Goal: Task Accomplishment & Management: Use online tool/utility

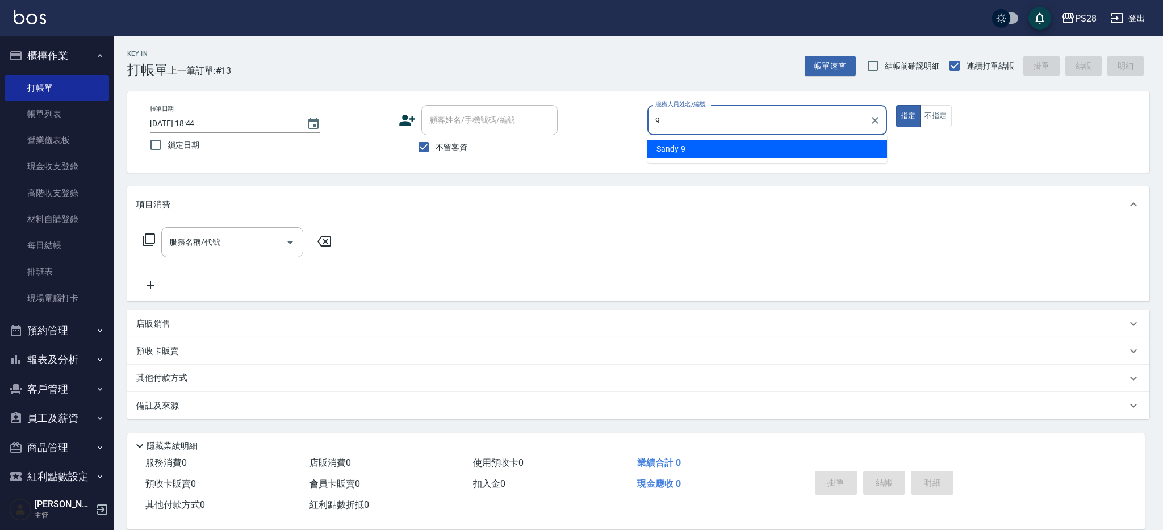
type input "Sandy-9"
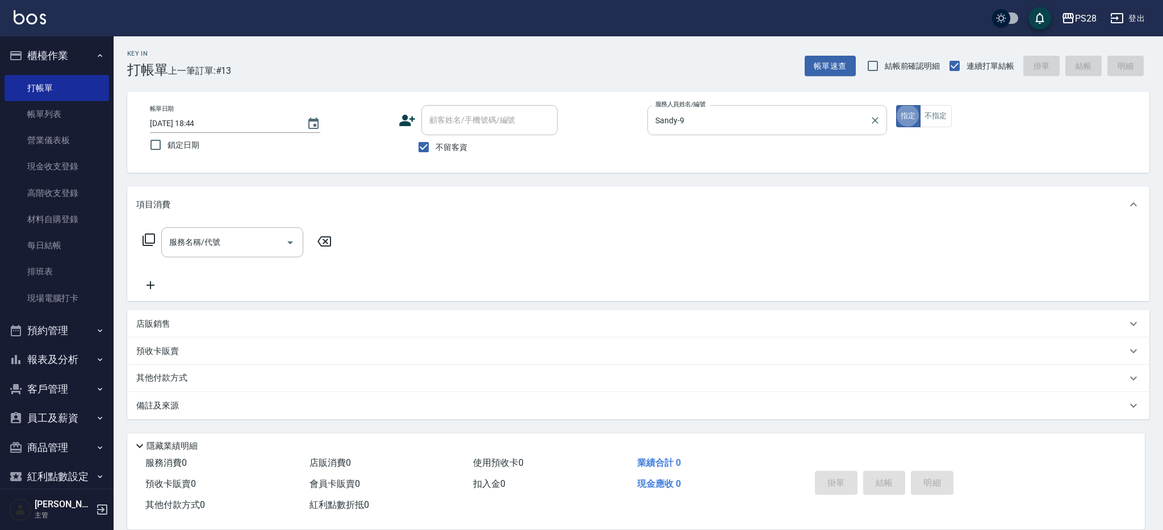
type button "true"
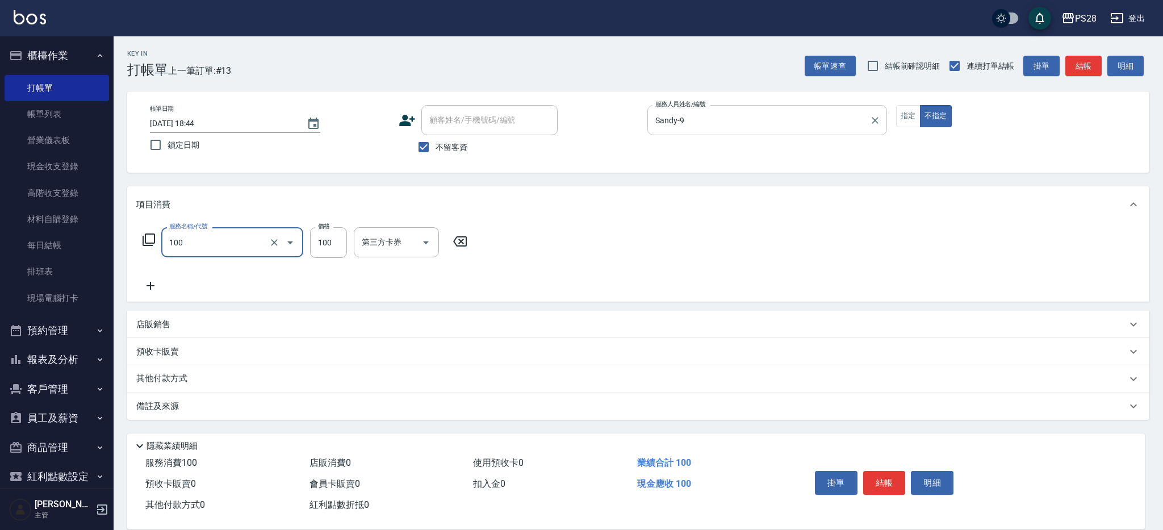
type input "洗髮(100)"
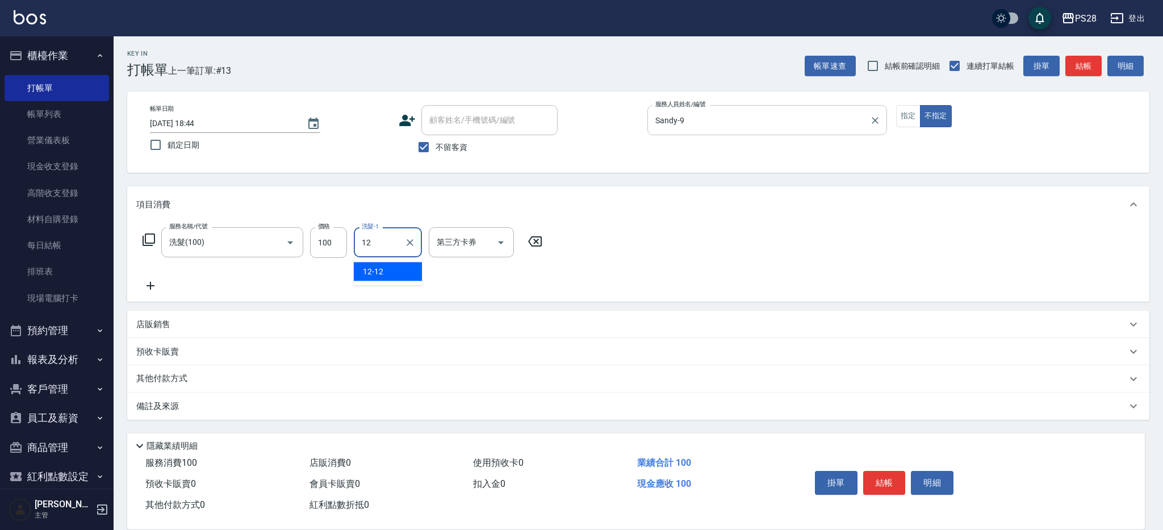
type input "12-12"
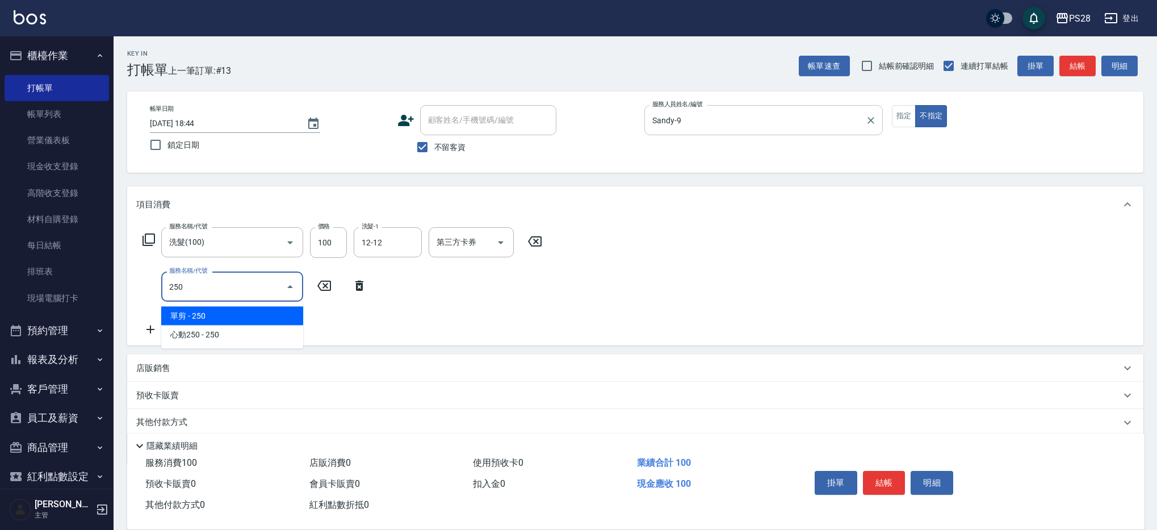
type input "單剪(250)"
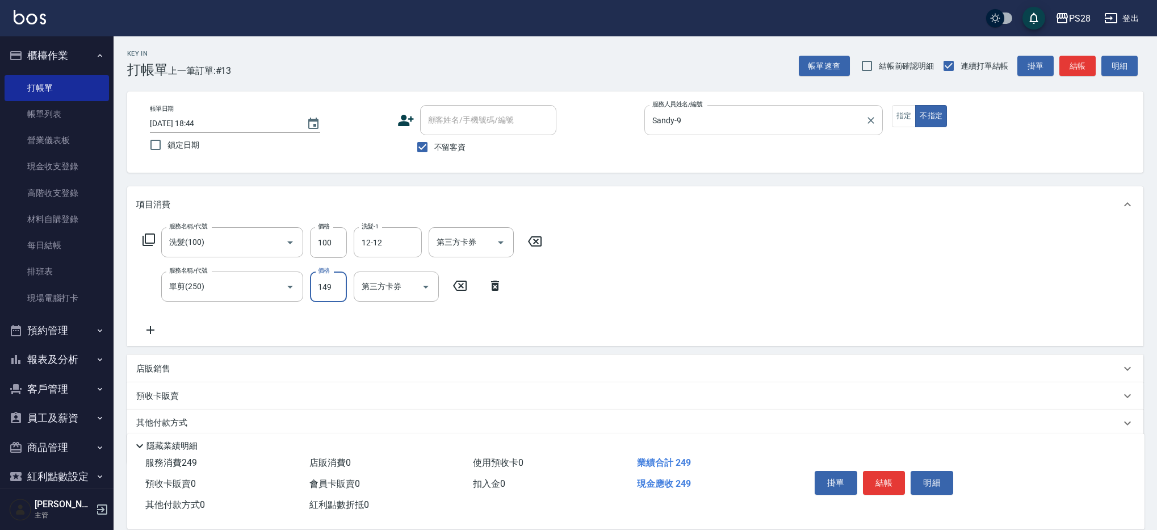
type input "149"
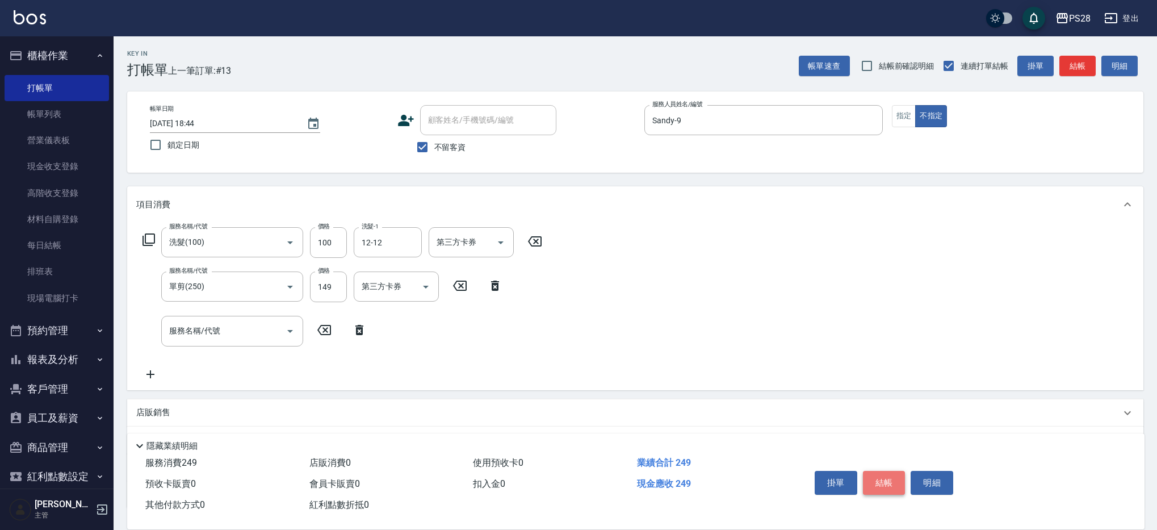
click at [882, 474] on button "結帳" at bounding box center [884, 483] width 43 height 24
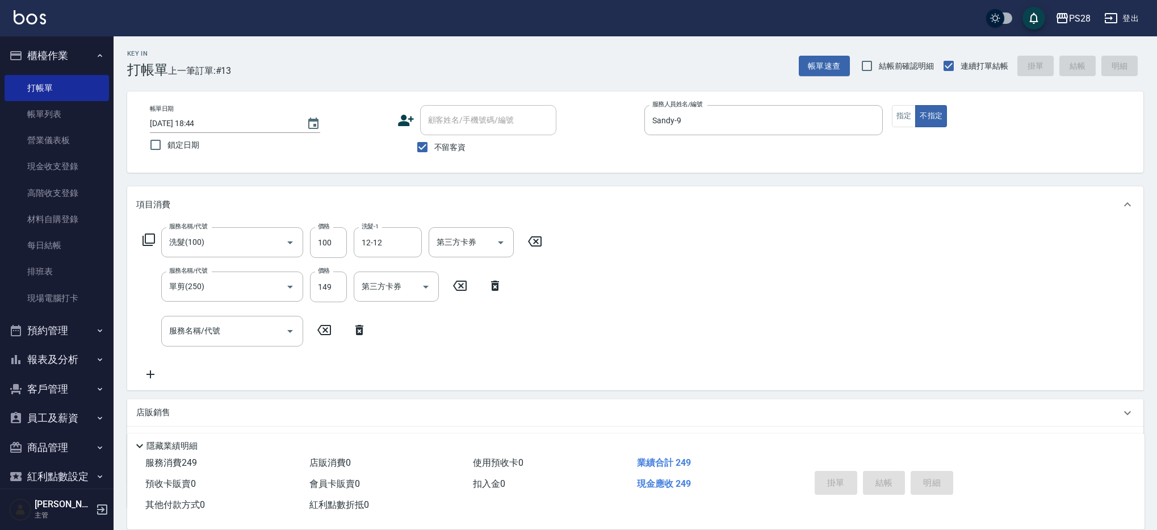
type input "2025/08/19 19:47"
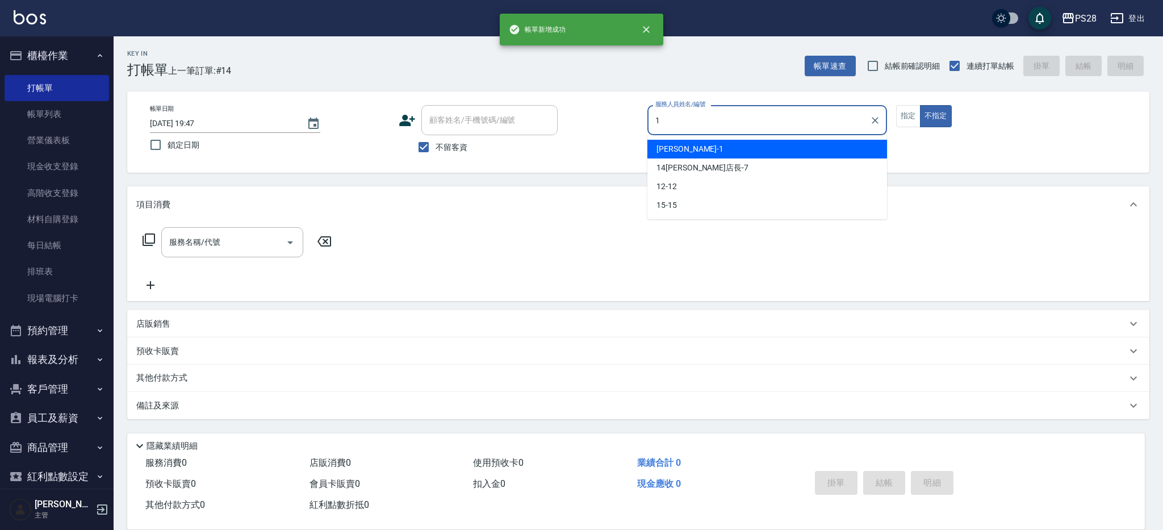
type input "SAM-1"
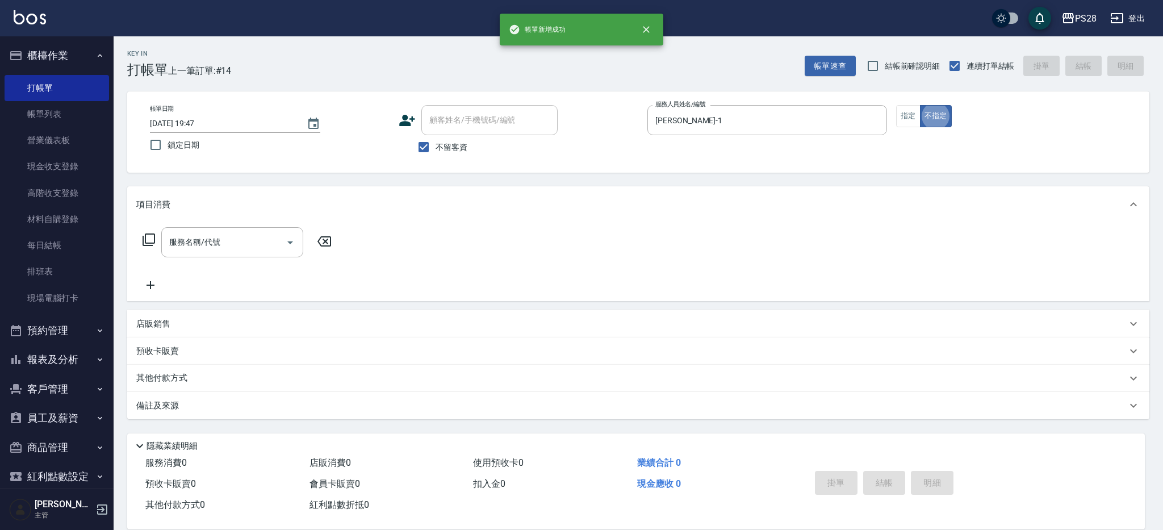
type button "false"
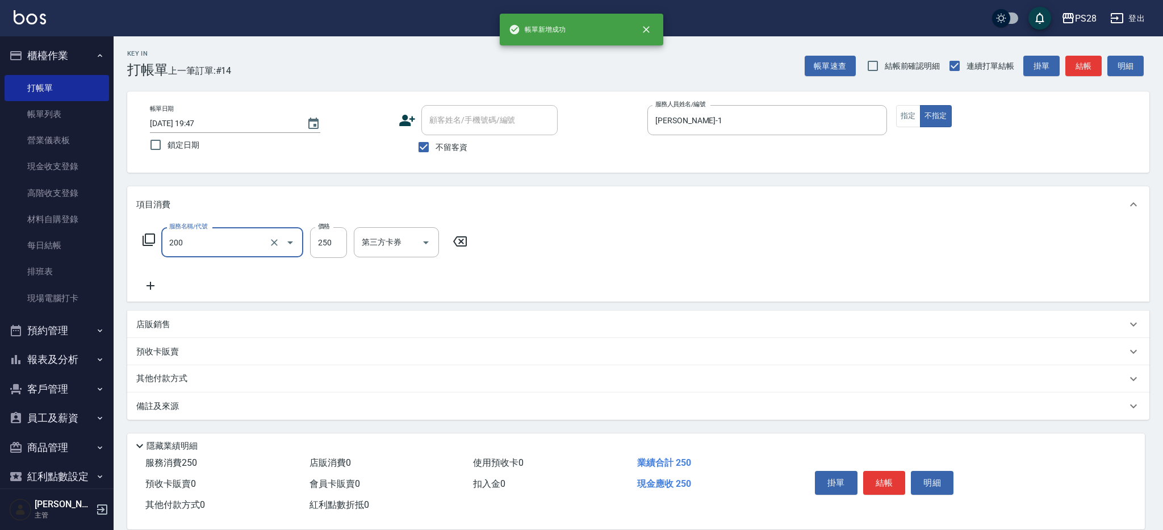
type input "New洗專案(200)"
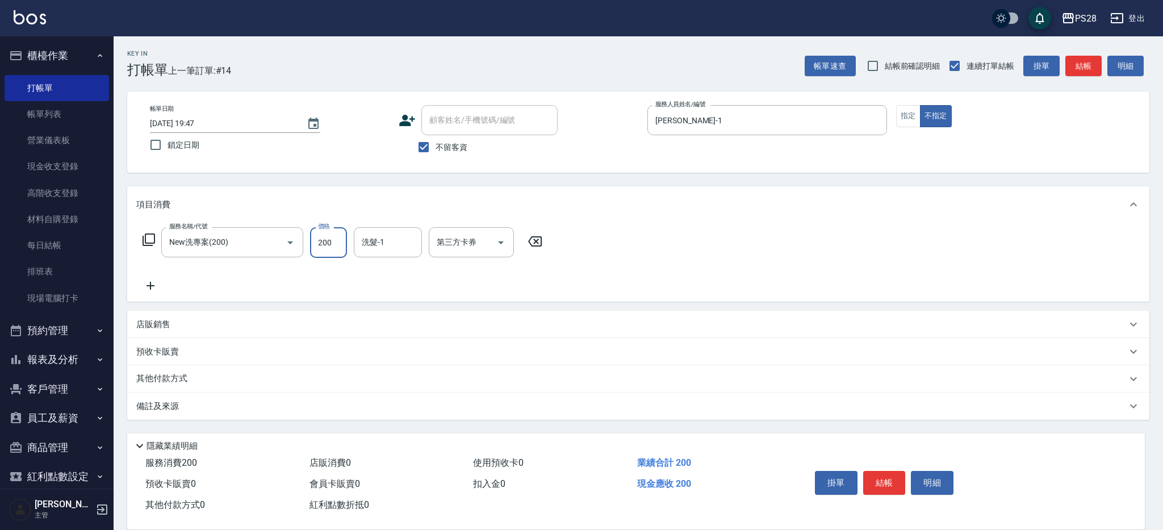
type input "200"
type input "15-15"
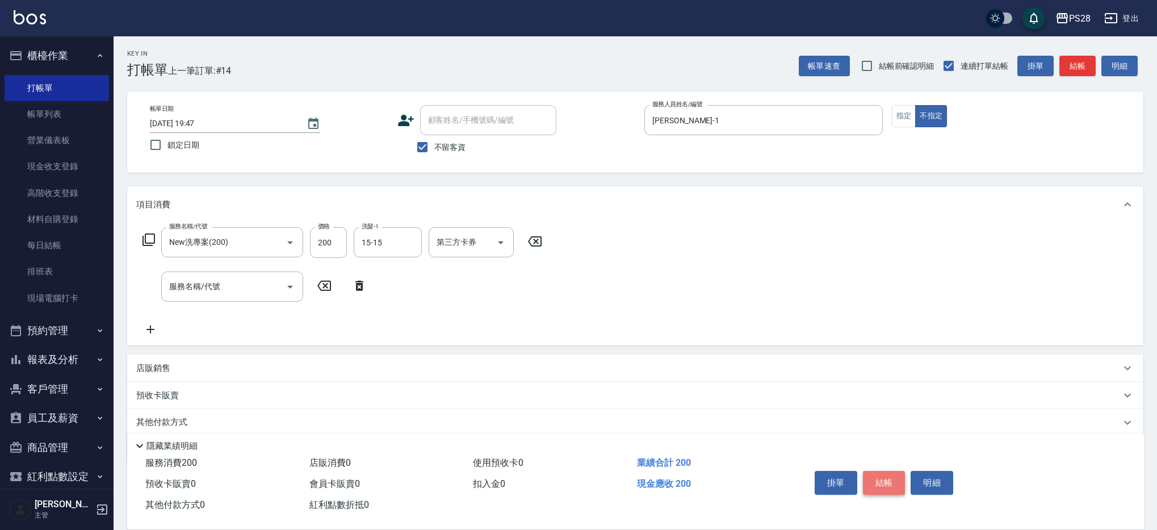
click at [885, 471] on button "結帳" at bounding box center [884, 483] width 43 height 24
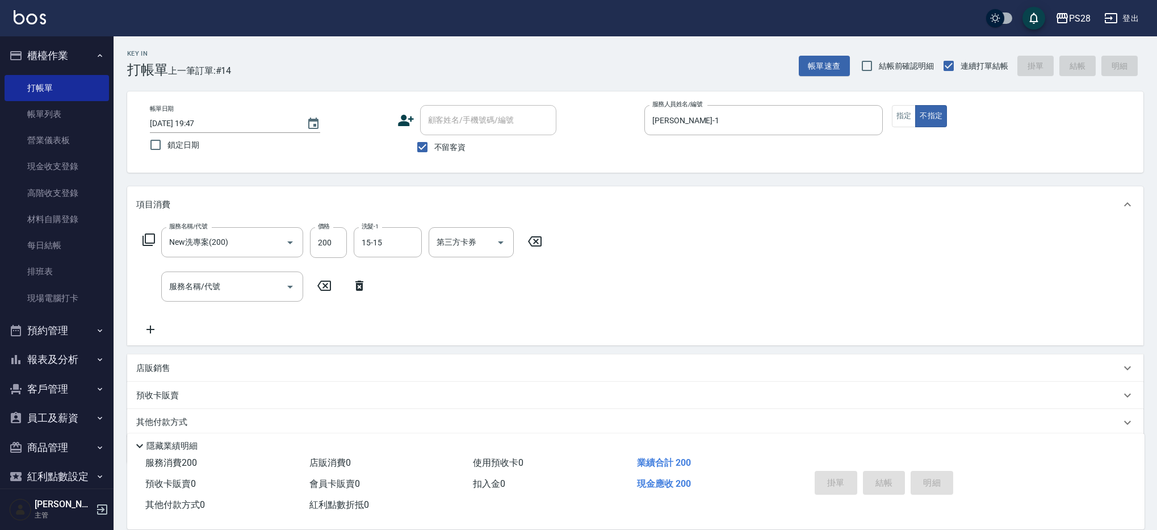
type input "2025/08/19 19:48"
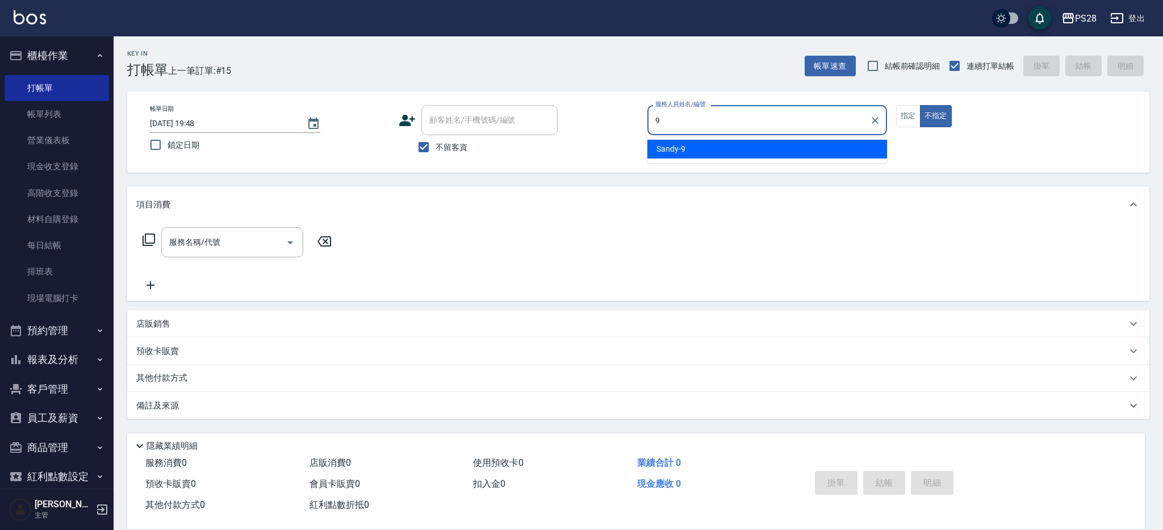
type input "Sandy-9"
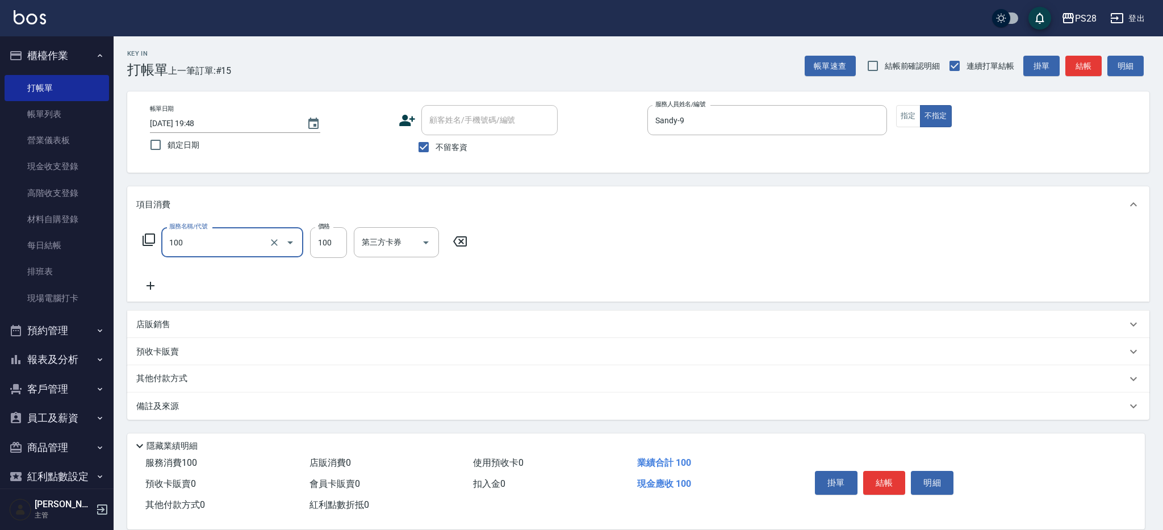
type input "洗髮(100)"
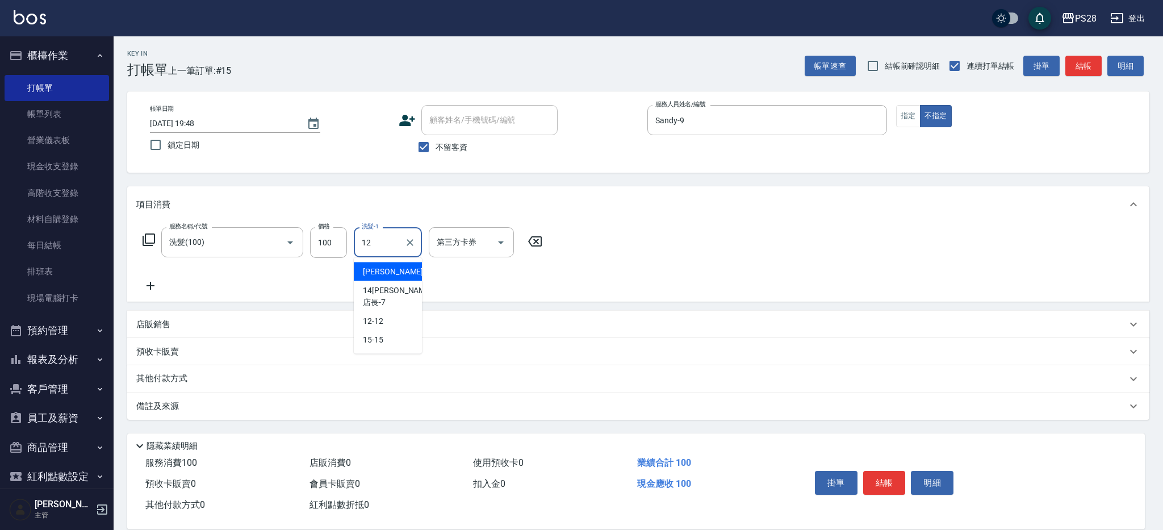
type input "12-12"
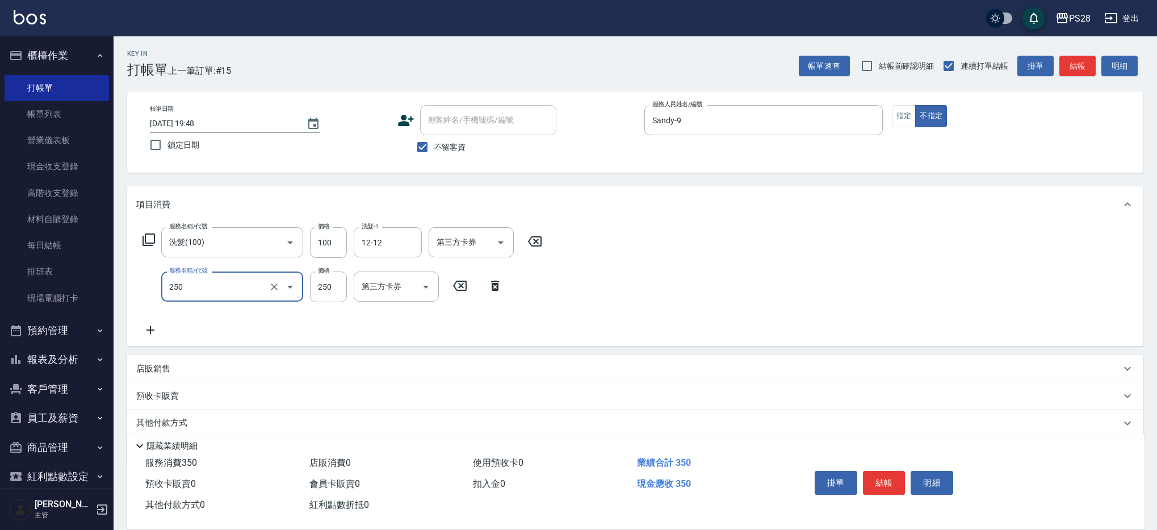
type input "單剪(250)"
type input "149"
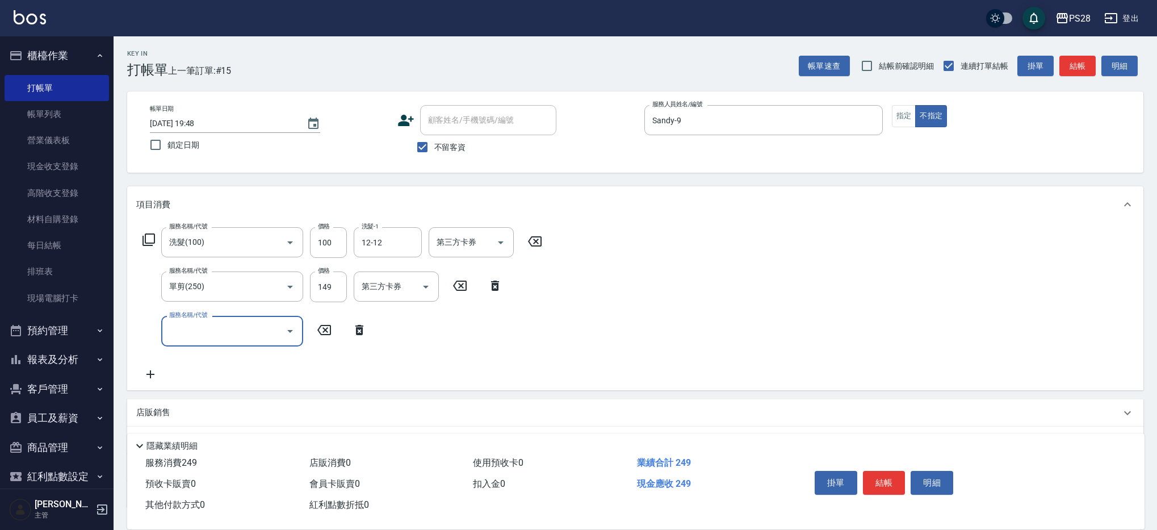
click at [893, 478] on button "結帳" at bounding box center [884, 483] width 43 height 24
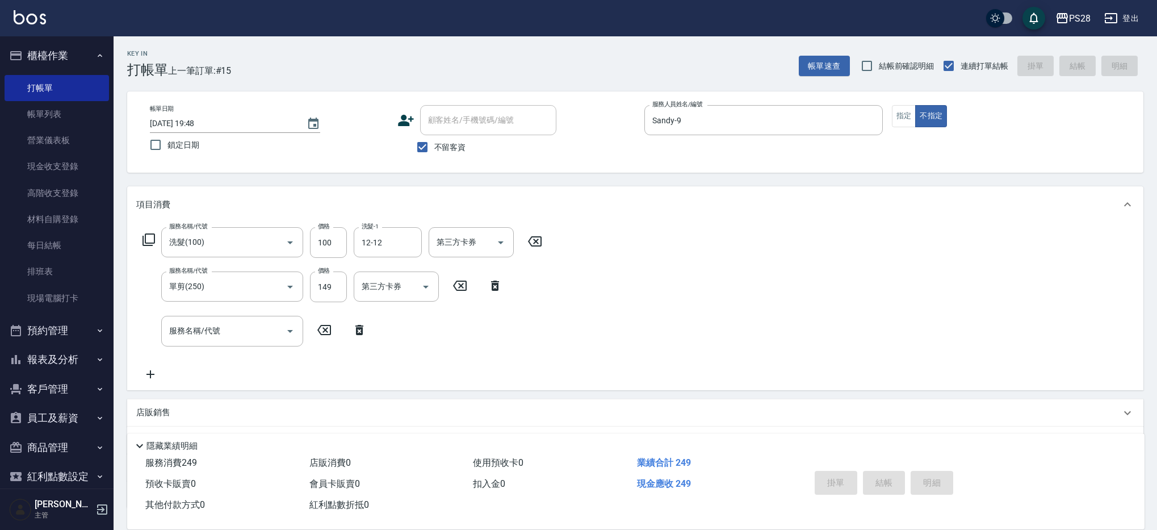
type input "2025/08/19 19:50"
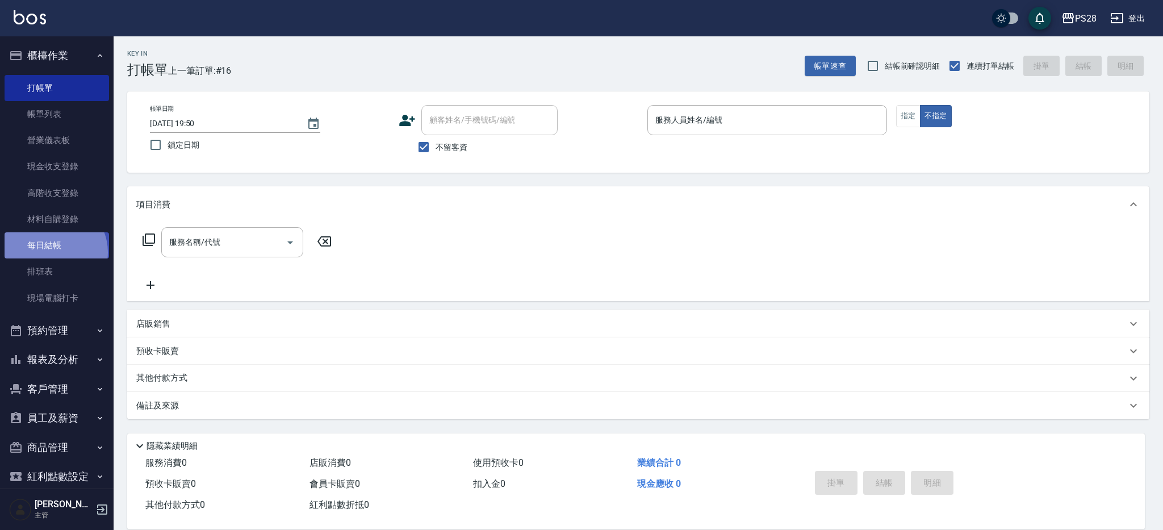
click at [52, 252] on link "每日結帳" at bounding box center [57, 245] width 104 height 26
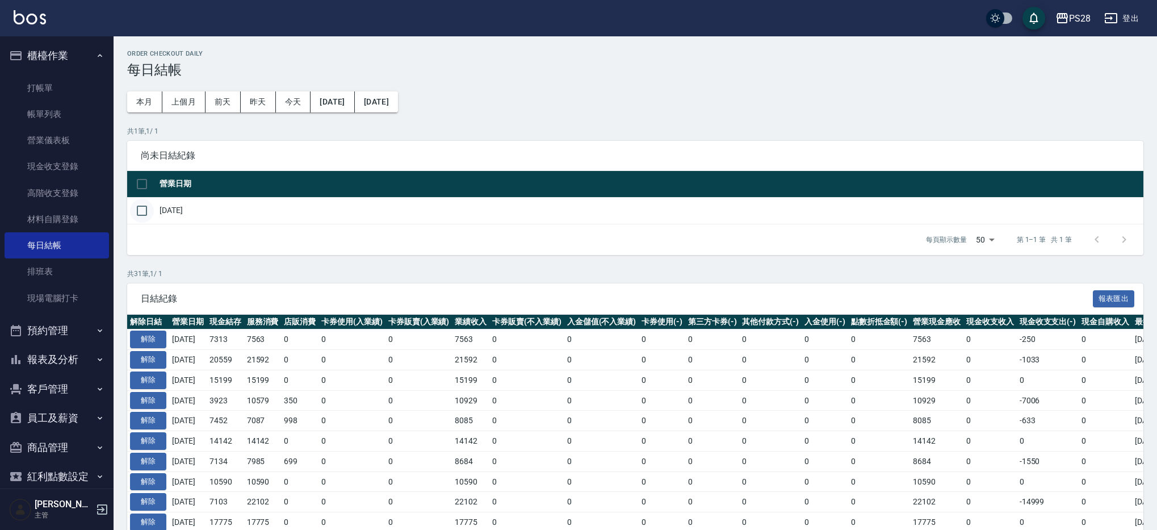
click at [145, 211] on input "checkbox" at bounding box center [142, 211] width 24 height 24
checkbox input "true"
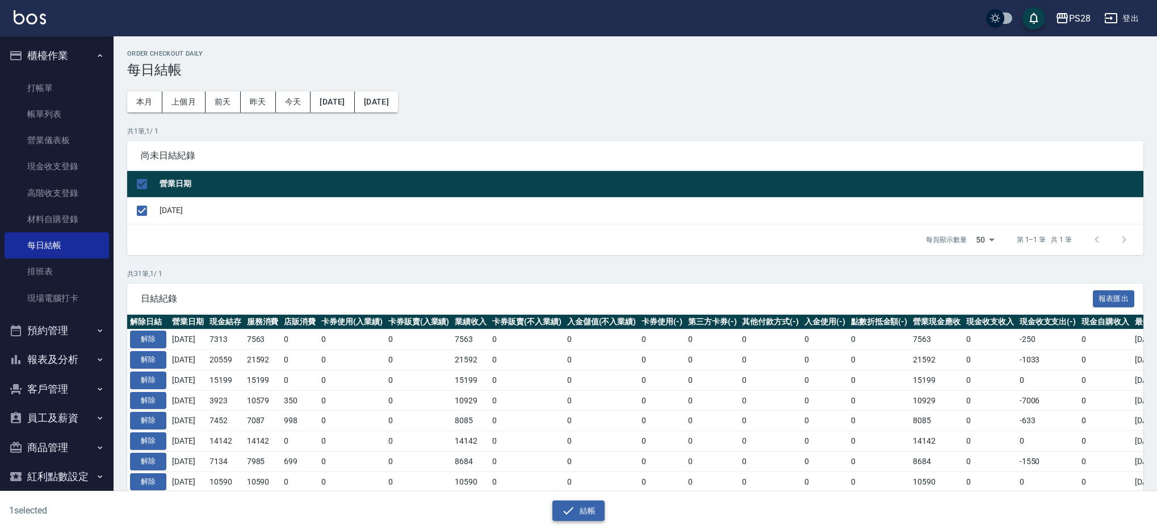
click at [571, 505] on icon "button" at bounding box center [569, 511] width 14 height 14
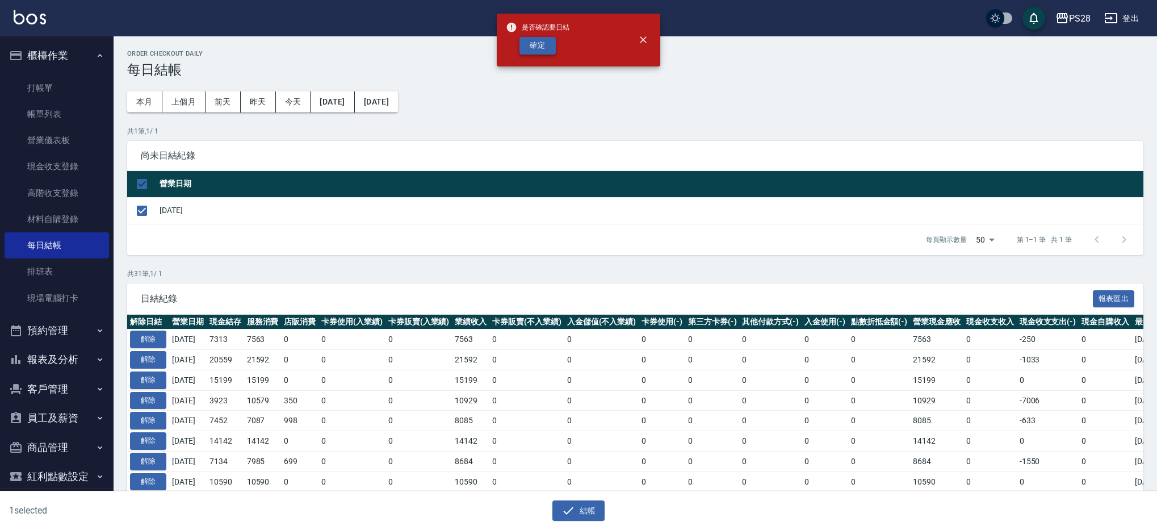
click at [540, 49] on button "確定" at bounding box center [538, 46] width 36 height 18
checkbox input "false"
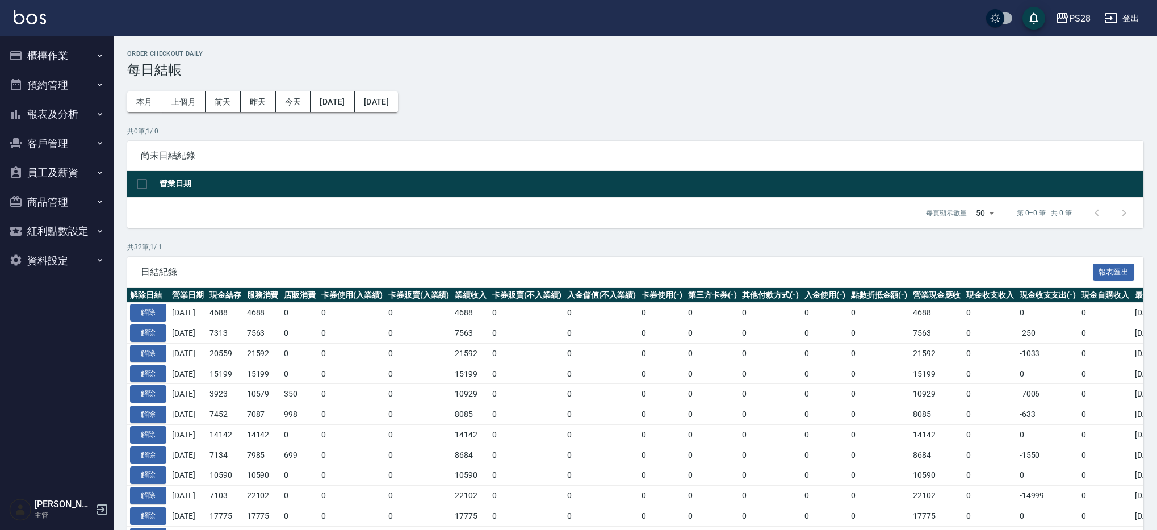
click at [52, 110] on button "報表及分析" at bounding box center [57, 114] width 104 height 30
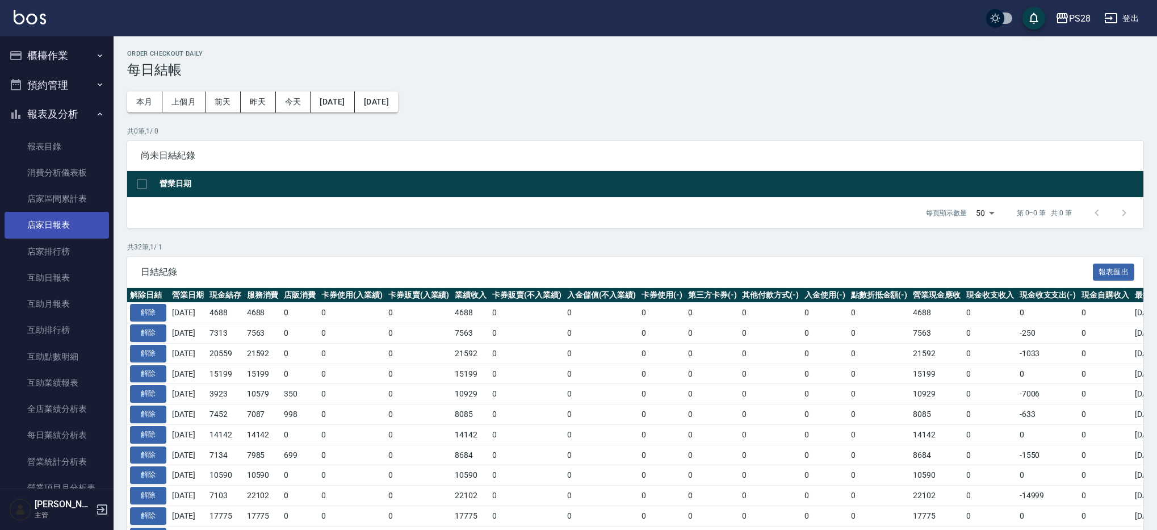
click at [70, 223] on link "店家日報表" at bounding box center [57, 225] width 104 height 26
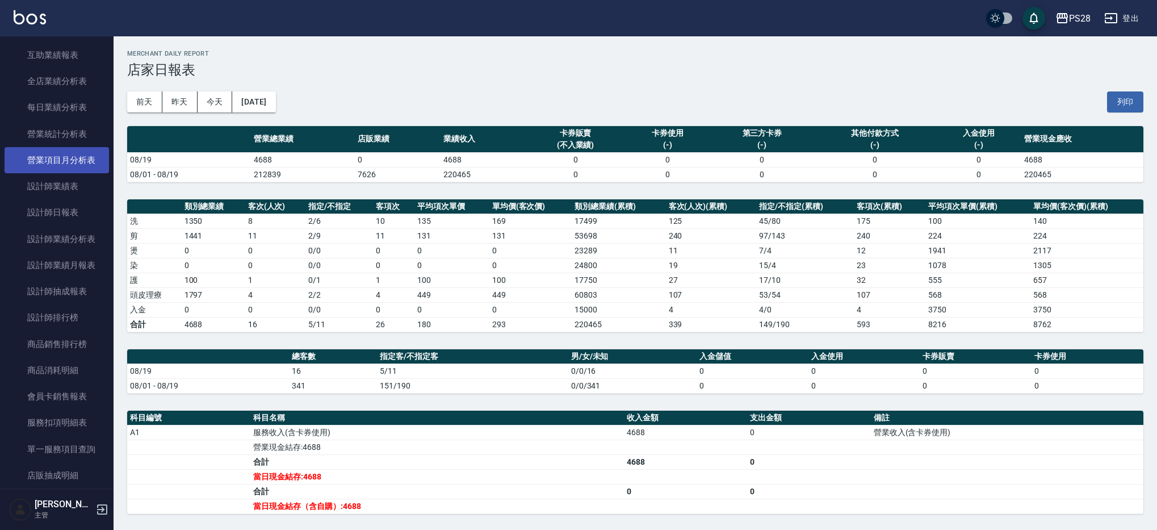
scroll to position [301, 0]
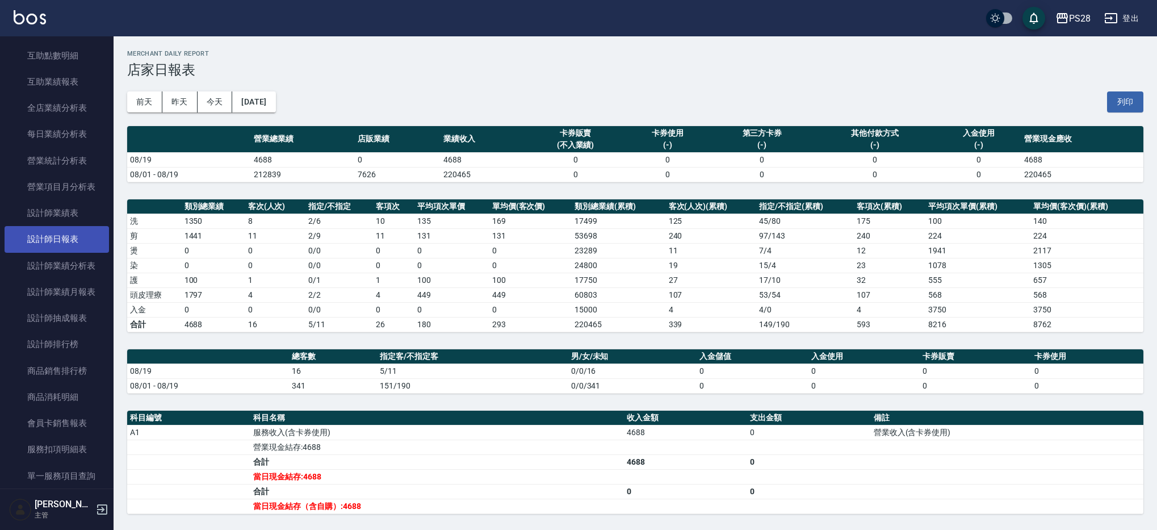
click at [90, 237] on link "設計師日報表" at bounding box center [57, 239] width 104 height 26
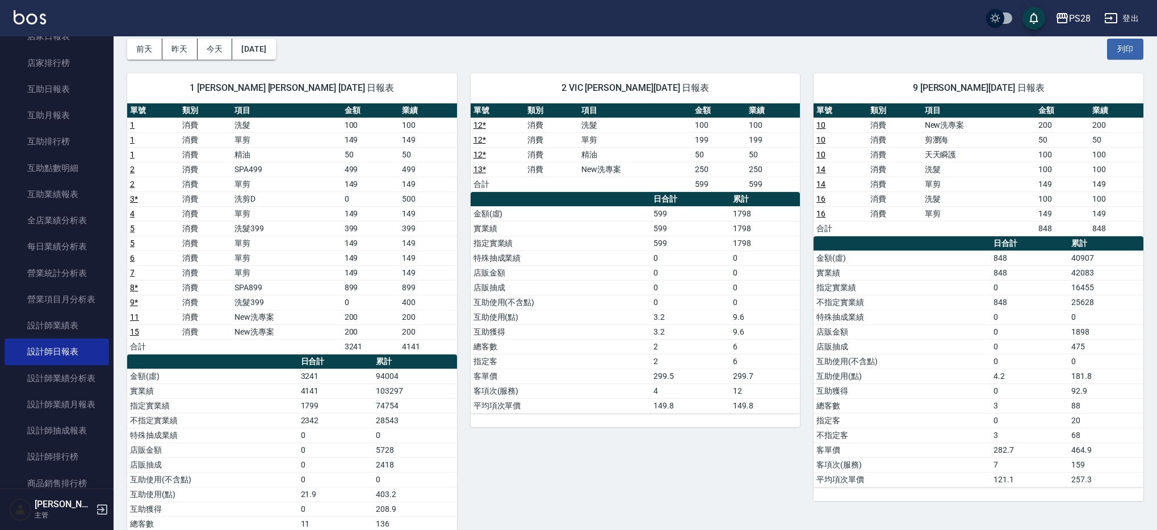
scroll to position [67, 0]
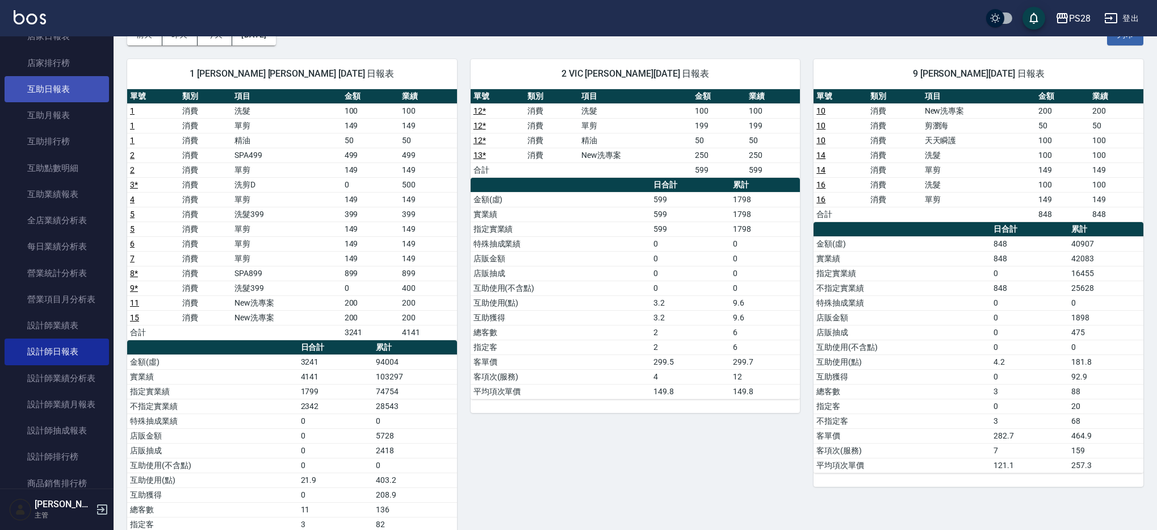
click at [64, 86] on link "互助日報表" at bounding box center [57, 89] width 104 height 26
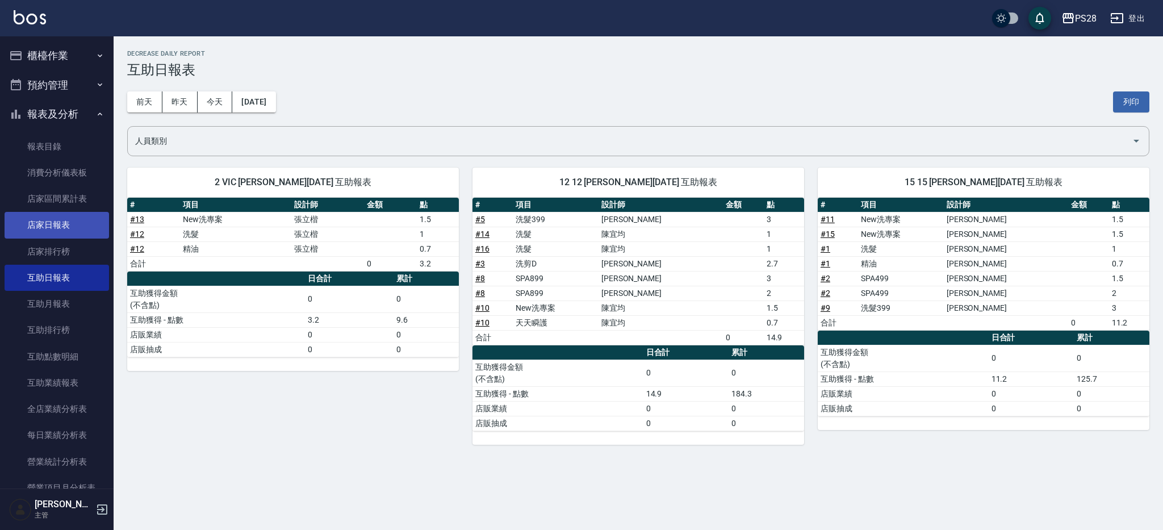
click at [49, 234] on link "店家日報表" at bounding box center [57, 225] width 104 height 26
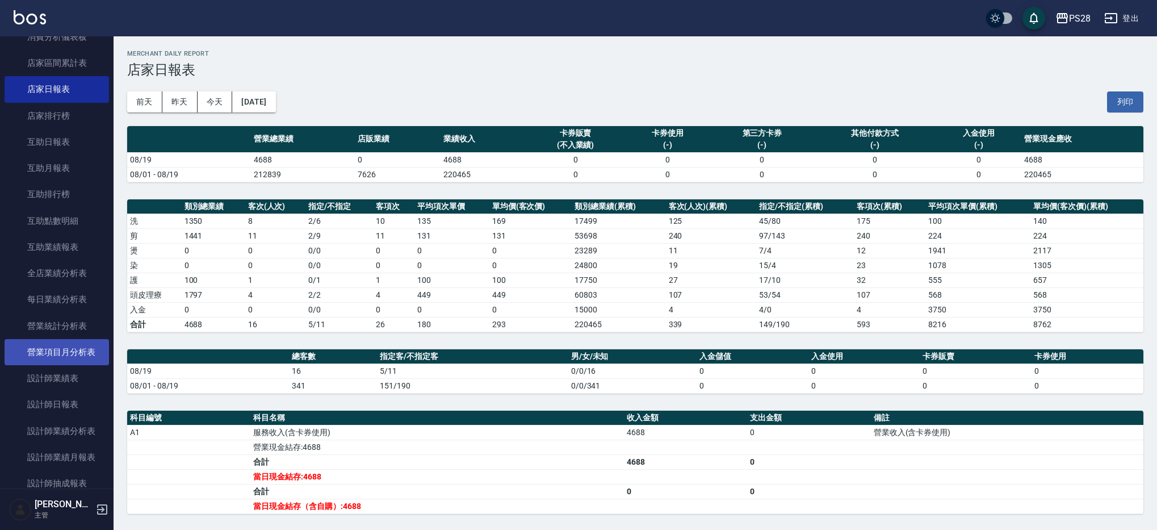
scroll to position [142, 0]
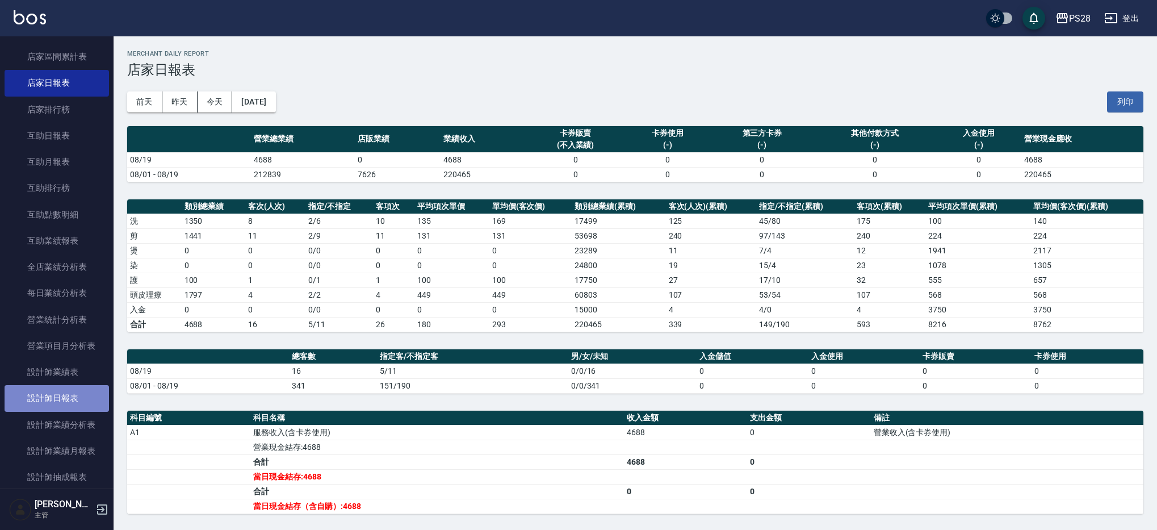
click at [87, 397] on link "設計師日報表" at bounding box center [57, 398] width 104 height 26
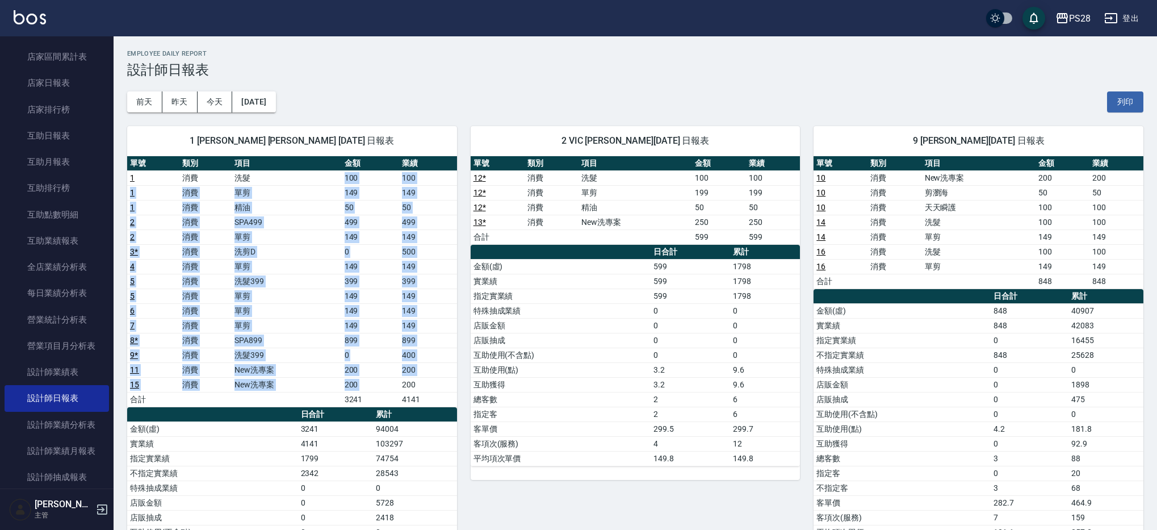
drag, startPoint x: 338, startPoint y: 179, endPoint x: 407, endPoint y: 380, distance: 212.6
click at [407, 380] on tbody "1 消費 洗髮 100 100 1 消費 單剪 149 149 1 消費 精油 50 50 2 消費 SPA499 499 499 2 消費 單剪 149 1…" at bounding box center [292, 288] width 330 height 236
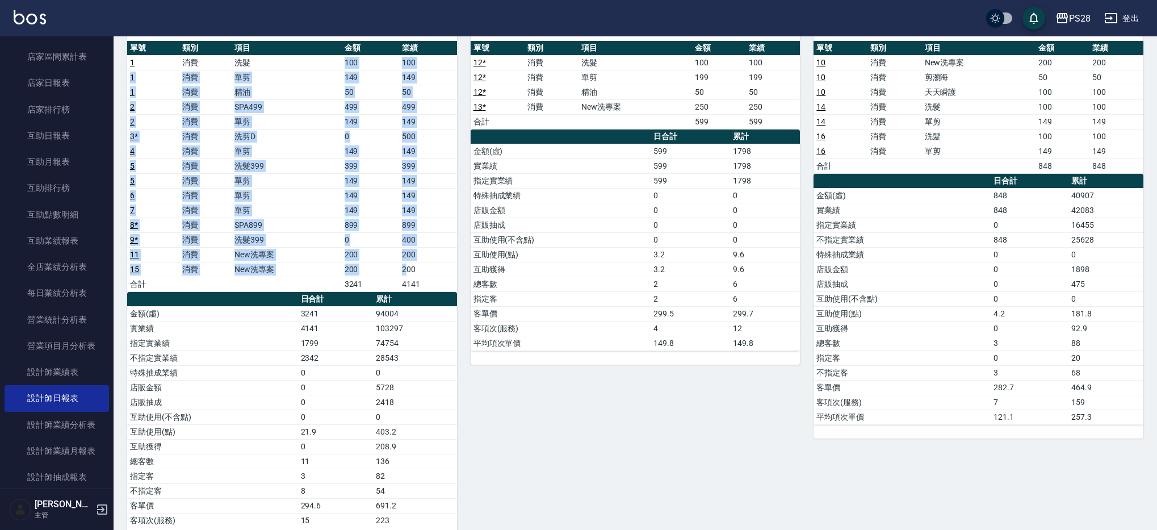
scroll to position [114, 0]
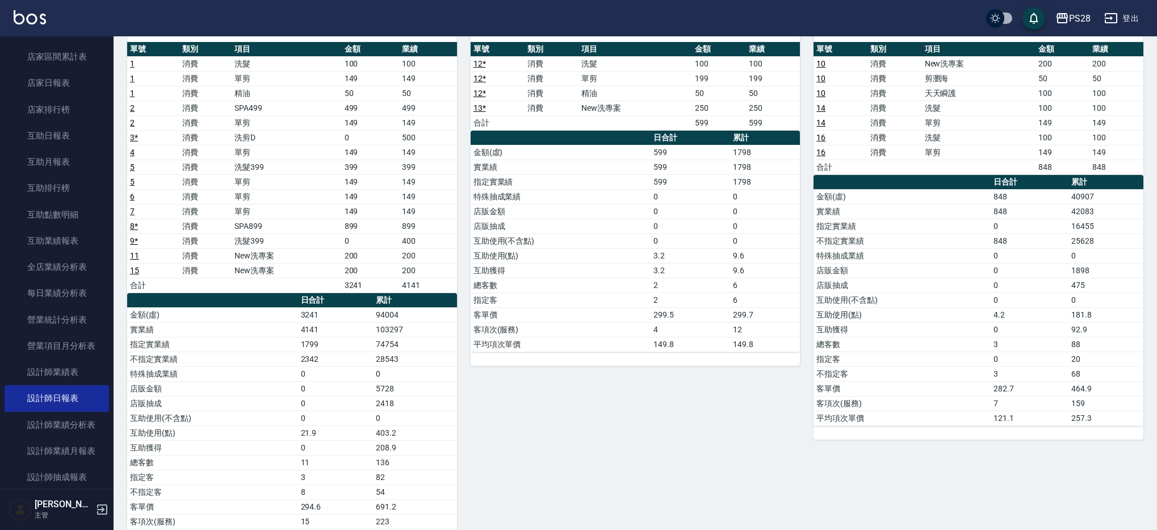
click at [621, 183] on td "指定實業績" at bounding box center [561, 181] width 180 height 15
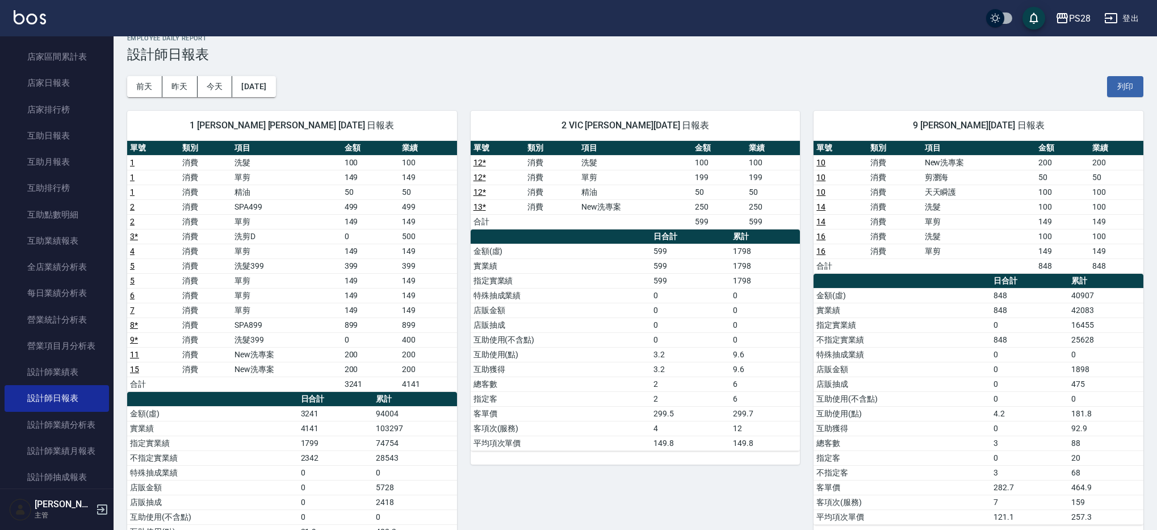
scroll to position [0, 0]
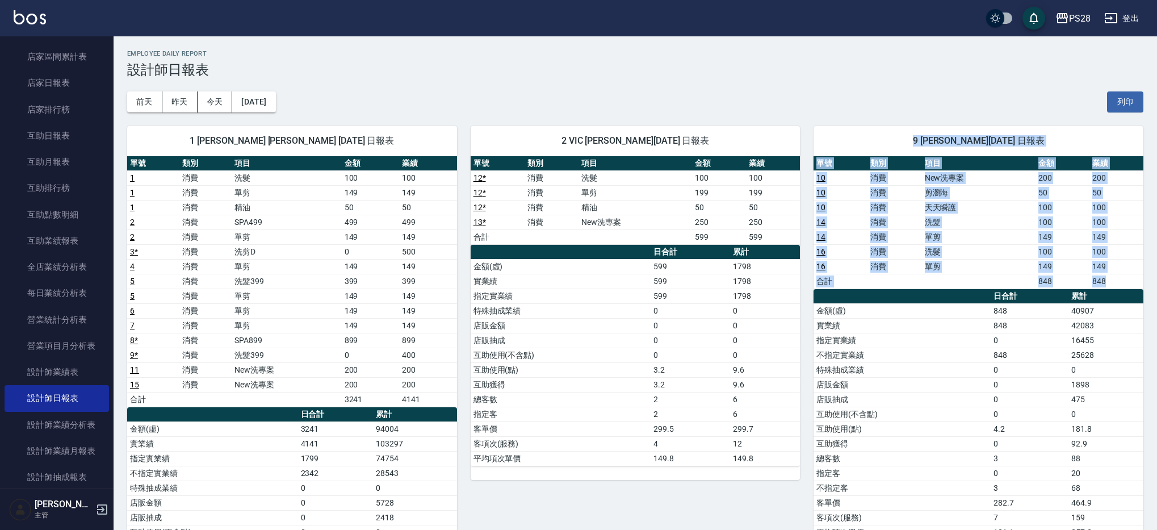
drag, startPoint x: 901, startPoint y: 132, endPoint x: 1120, endPoint y: 282, distance: 265.5
click at [1112, 280] on div "9 [PERSON_NAME] [PERSON_NAME][DATE] 日報表 單號 類別 項目 金額 業績 10 消費 New洗專案 200 200 10 …" at bounding box center [979, 340] width 330 height 428
click at [1132, 286] on td "848" at bounding box center [1117, 281] width 54 height 15
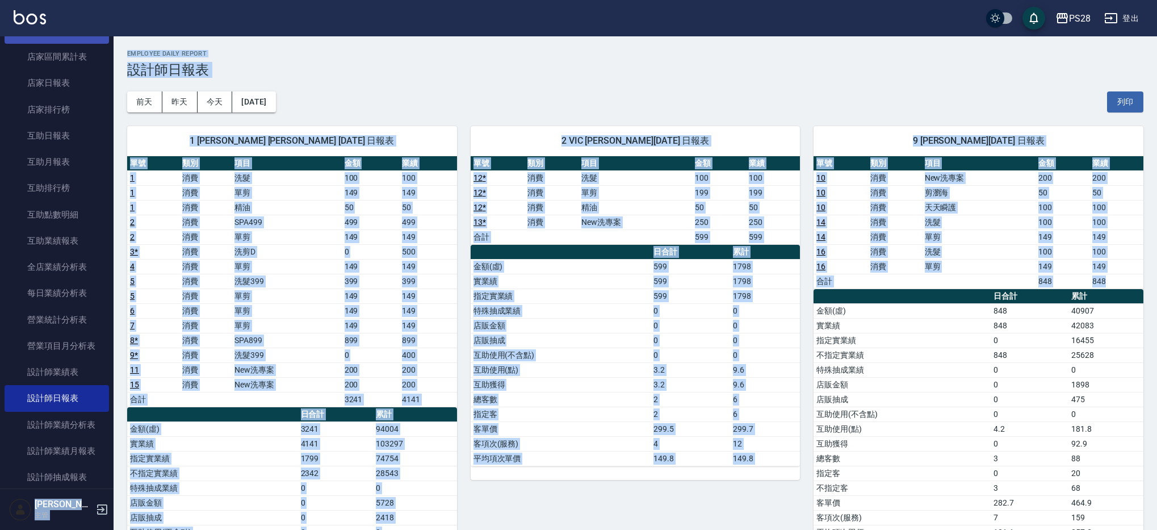
drag, startPoint x: 1132, startPoint y: 286, endPoint x: 82, endPoint y: 37, distance: 1078.4
click at [78, 37] on div "PS28 登出 櫃檯作業 打帳單 帳單列表 營業儀表板 現金收支登錄 高階收支登錄 材料自購登錄 每日結帳 排班表 現場電腦打卡 預約管理 預約管理 單日預約…" at bounding box center [578, 342] width 1157 height 685
drag, startPoint x: 23, startPoint y: 20, endPoint x: 1162, endPoint y: 497, distance: 1235.1
click at [1157, 497] on html "PS28 登出 櫃檯作業 打帳單 帳單列表 營業儀表板 現金收支登錄 高階收支登錄 材料自購登錄 每日結帳 排班表 現場電腦打卡 預約管理 預約管理 單日預約…" at bounding box center [578, 342] width 1157 height 685
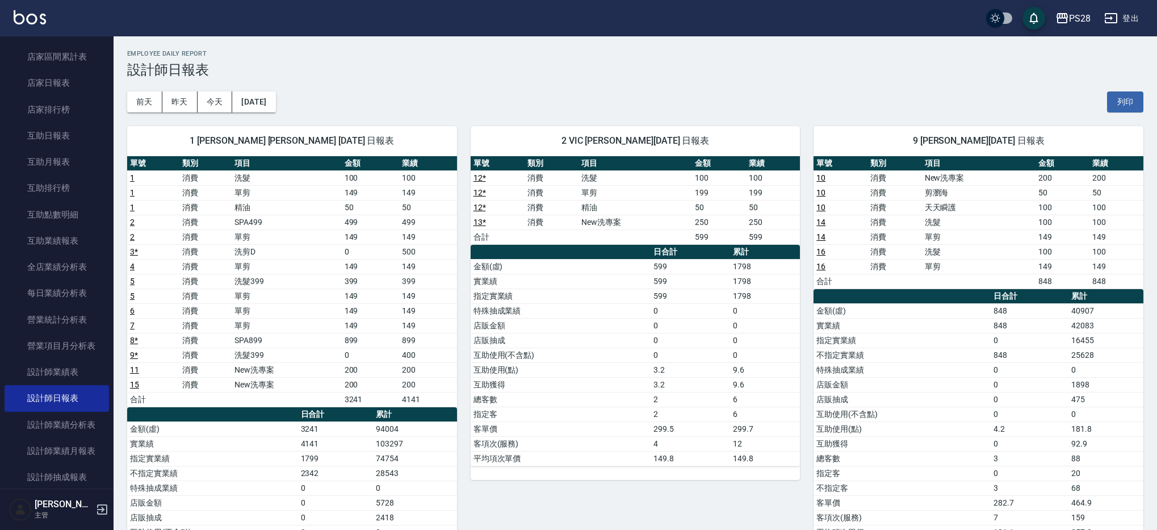
click at [778, 91] on div "[DATE] [DATE] [DATE] [DATE] 列印" at bounding box center [635, 102] width 1016 height 48
click at [42, 13] on img at bounding box center [30, 17] width 32 height 14
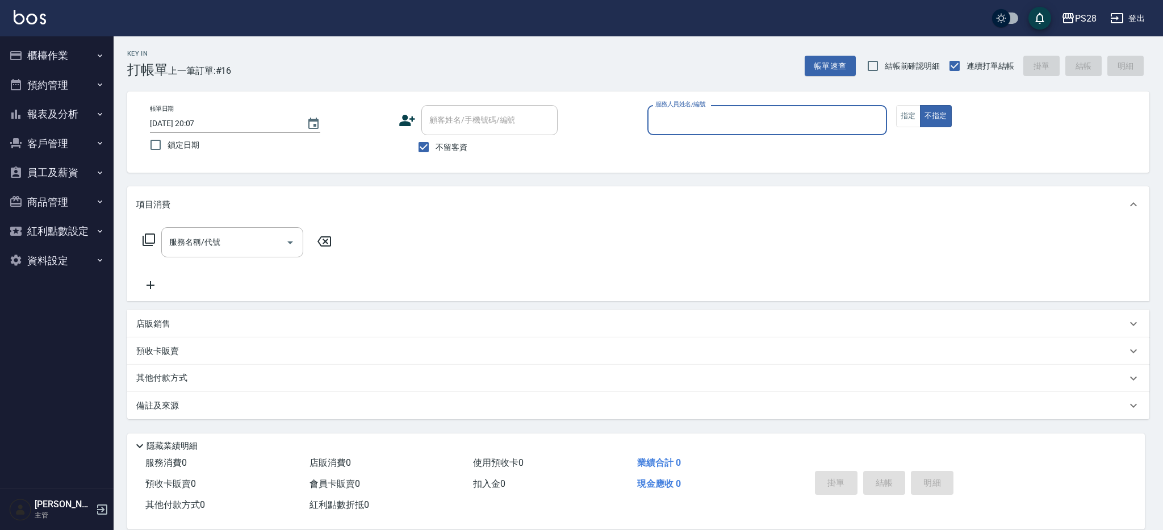
click at [1127, 16] on button "登出" at bounding box center [1128, 18] width 44 height 21
